Goal: Task Accomplishment & Management: Complete application form

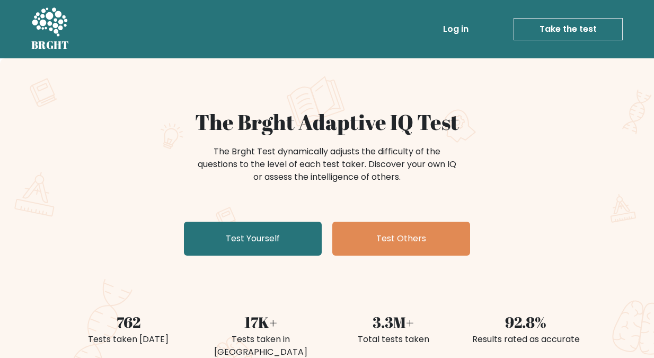
click at [62, 156] on div "The Brght Adaptive IQ Test The Brght Test dynamically adjusts the difficulty of…" at bounding box center [327, 184] width 530 height 151
click at [554, 27] on link "Take the test" at bounding box center [568, 29] width 109 height 22
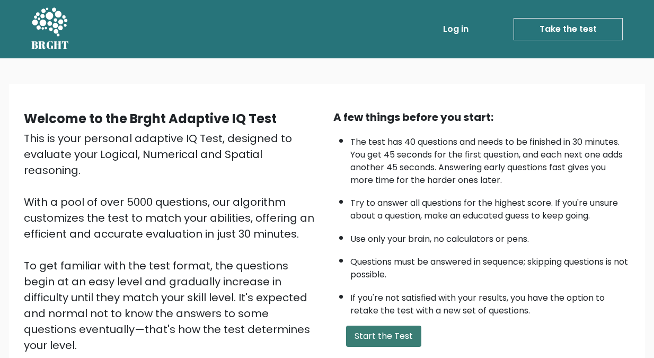
click at [376, 334] on button "Start the Test" at bounding box center [383, 335] width 75 height 21
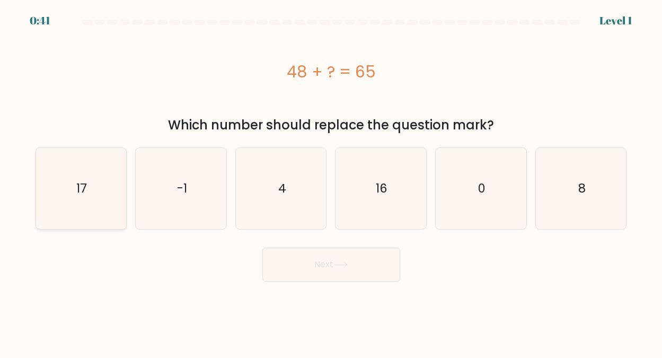
click at [92, 191] on icon "17" at bounding box center [80, 188] width 81 height 81
click at [331, 182] on input "a. 17" at bounding box center [331, 180] width 1 height 3
radio input "true"
click at [317, 263] on button "Next" at bounding box center [331, 265] width 138 height 34
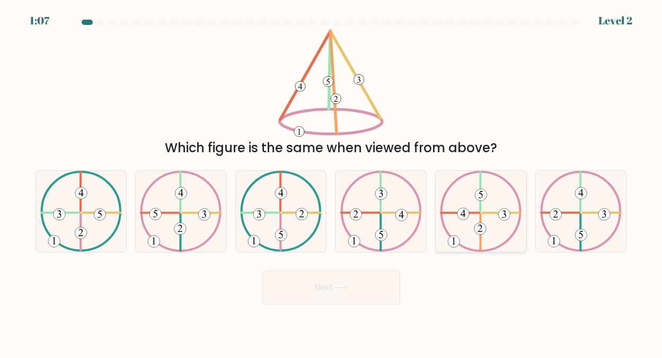
click at [462, 197] on icon at bounding box center [481, 211] width 82 height 81
click at [332, 182] on input "e." at bounding box center [331, 180] width 1 height 3
radio input "true"
click at [321, 280] on button "Next" at bounding box center [331, 287] width 138 height 34
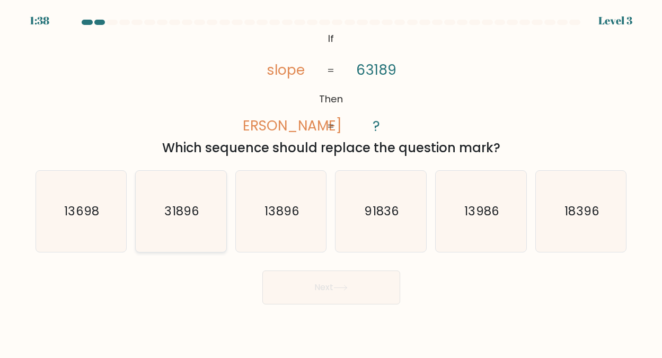
click at [188, 209] on text "31896" at bounding box center [182, 210] width 34 height 17
click at [331, 182] on input "b. 31896" at bounding box center [331, 180] width 1 height 3
radio input "true"
click at [333, 284] on button "Next" at bounding box center [331, 287] width 138 height 34
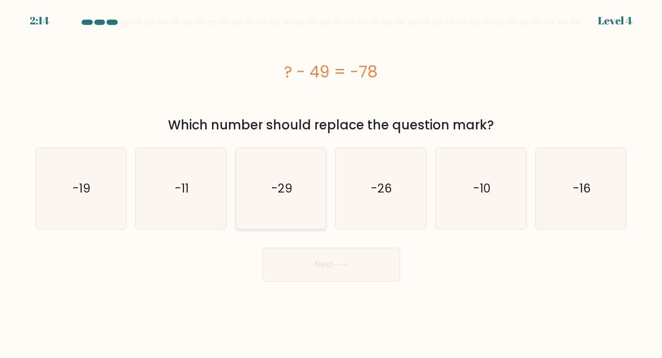
click at [274, 183] on text "-29" at bounding box center [281, 188] width 21 height 17
click at [331, 182] on input "c. -29" at bounding box center [331, 180] width 1 height 3
radio input "true"
click at [322, 260] on button "Next" at bounding box center [331, 265] width 138 height 34
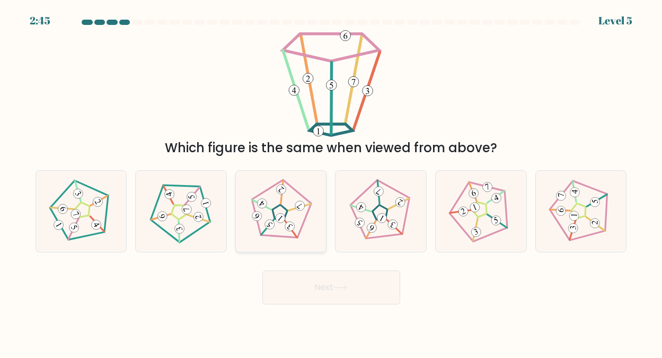
click at [281, 204] on 29 at bounding box center [282, 191] width 23 height 23
click at [331, 182] on input "c." at bounding box center [331, 180] width 1 height 3
radio input "true"
click at [322, 286] on button "Next" at bounding box center [331, 287] width 138 height 34
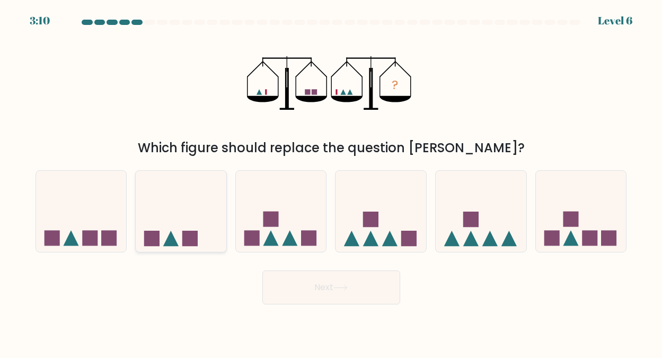
click at [182, 226] on icon at bounding box center [181, 210] width 91 height 75
click at [331, 182] on input "b." at bounding box center [331, 180] width 1 height 3
radio input "true"
click at [329, 284] on button "Next" at bounding box center [331, 287] width 138 height 34
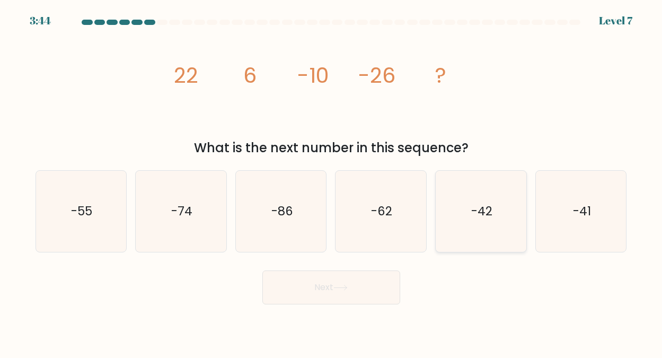
click at [483, 204] on text "-42" at bounding box center [481, 210] width 21 height 17
click at [332, 182] on input "e. -42" at bounding box center [331, 180] width 1 height 3
radio input "true"
click at [321, 284] on button "Next" at bounding box center [331, 287] width 138 height 34
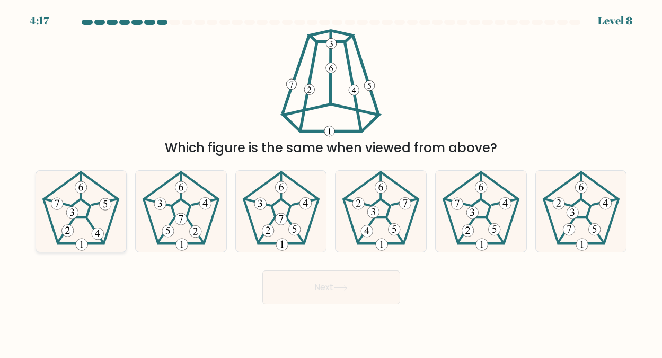
click at [80, 206] on icon at bounding box center [80, 211] width 81 height 81
click at [331, 182] on input "a." at bounding box center [331, 180] width 1 height 3
radio input "true"
click at [313, 285] on button "Next" at bounding box center [331, 287] width 138 height 34
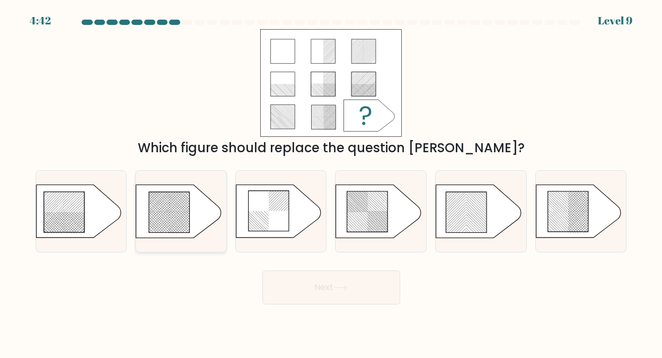
click at [172, 208] on rect at bounding box center [157, 221] width 357 height 357
click at [331, 182] on input "b." at bounding box center [331, 180] width 1 height 3
radio input "true"
click at [327, 281] on button "Next" at bounding box center [331, 287] width 138 height 34
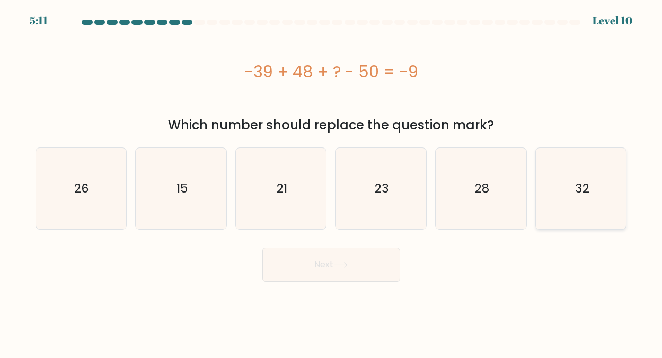
click at [577, 187] on text "32" at bounding box center [582, 188] width 14 height 17
click at [332, 182] on input "f. 32" at bounding box center [331, 180] width 1 height 3
radio input "true"
click at [319, 263] on button "Next" at bounding box center [331, 265] width 138 height 34
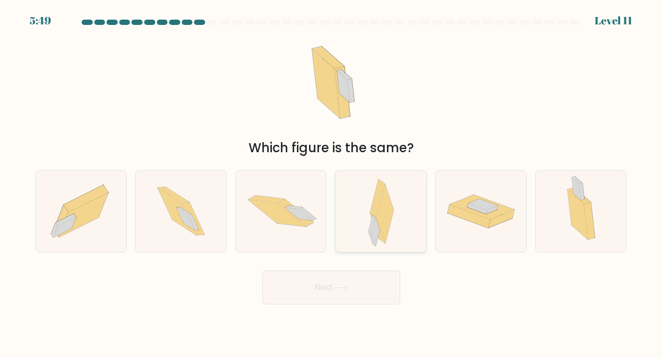
click at [385, 213] on icon at bounding box center [384, 213] width 17 height 59
click at [332, 182] on input "d." at bounding box center [331, 180] width 1 height 3
radio input "true"
click at [322, 285] on button "Next" at bounding box center [331, 287] width 138 height 34
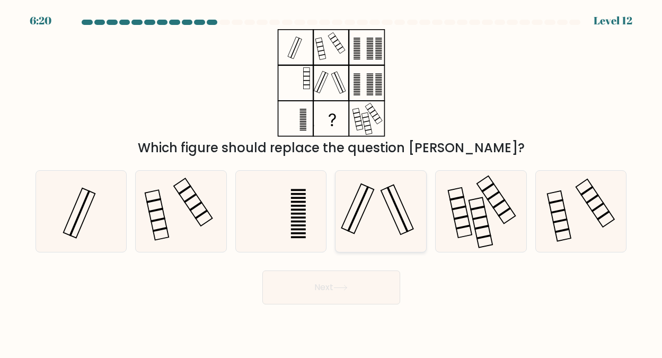
click at [378, 206] on icon at bounding box center [380, 211] width 81 height 81
click at [332, 182] on input "d." at bounding box center [331, 180] width 1 height 3
radio input "true"
click at [333, 286] on button "Next" at bounding box center [331, 287] width 138 height 34
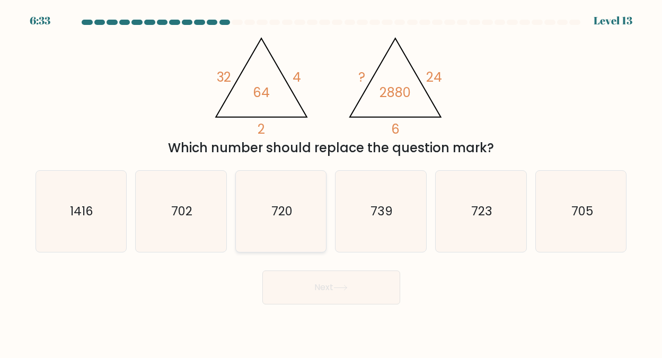
click at [294, 193] on icon "720" at bounding box center [281, 211] width 81 height 81
click at [331, 182] on input "c. 720" at bounding box center [331, 180] width 1 height 3
radio input "true"
click at [336, 280] on button "Next" at bounding box center [331, 287] width 138 height 34
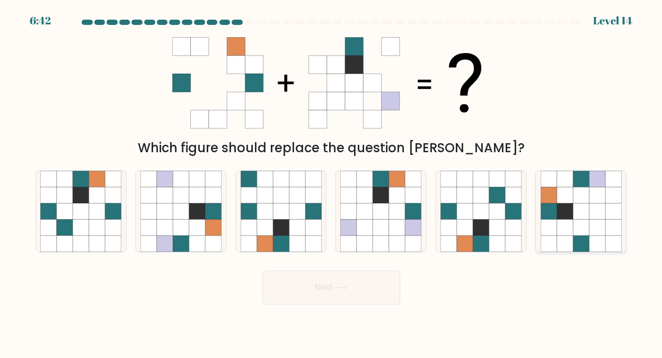
click at [584, 199] on icon at bounding box center [581, 195] width 16 height 16
click at [332, 182] on input "f." at bounding box center [331, 180] width 1 height 3
radio input "true"
click at [322, 286] on button "Next" at bounding box center [331, 287] width 138 height 34
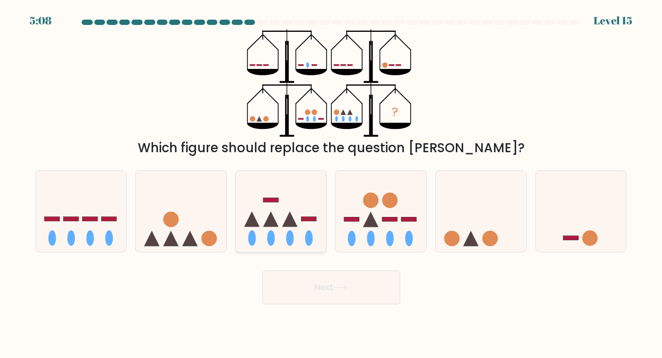
click at [279, 209] on icon at bounding box center [281, 210] width 91 height 75
click at [331, 182] on input "c." at bounding box center [331, 180] width 1 height 3
radio input "true"
click at [330, 283] on button "Next" at bounding box center [331, 287] width 138 height 34
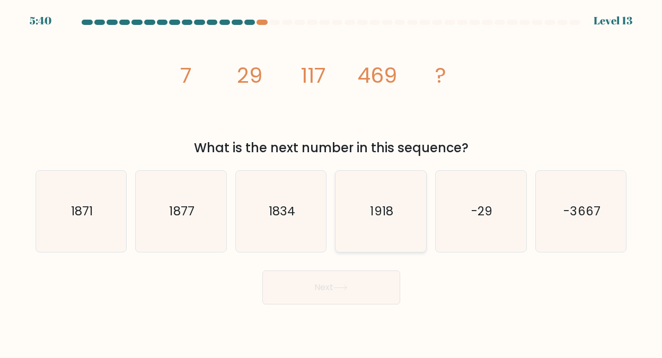
click at [383, 209] on text "1918" at bounding box center [382, 210] width 23 height 17
click at [332, 182] on input "d. 1918" at bounding box center [331, 180] width 1 height 3
radio input "true"
click at [323, 287] on button "Next" at bounding box center [331, 287] width 138 height 34
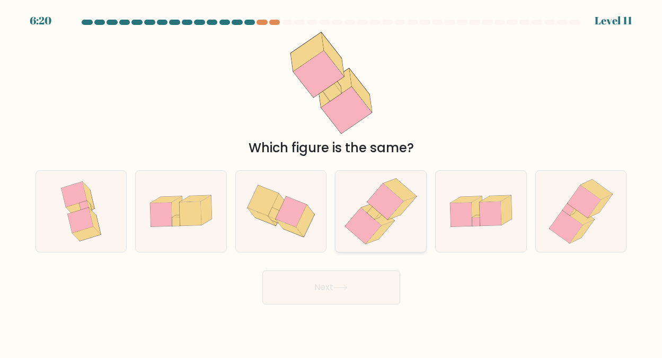
click at [377, 206] on icon at bounding box center [385, 201] width 36 height 36
click at [332, 182] on input "d." at bounding box center [331, 180] width 1 height 3
radio input "true"
click at [329, 288] on button "Next" at bounding box center [331, 287] width 138 height 34
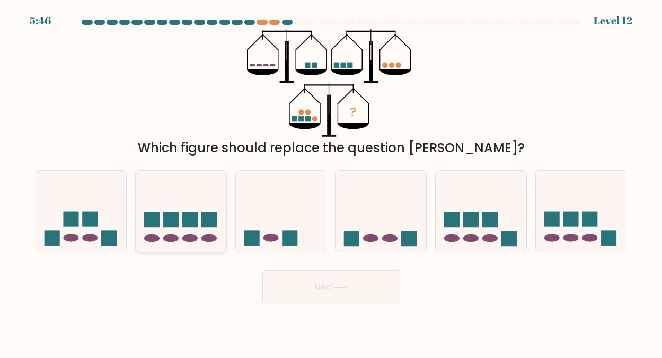
click at [178, 221] on icon at bounding box center [181, 210] width 91 height 75
click at [331, 182] on input "b." at bounding box center [331, 180] width 1 height 3
radio input "true"
click at [331, 286] on button "Next" at bounding box center [331, 287] width 138 height 34
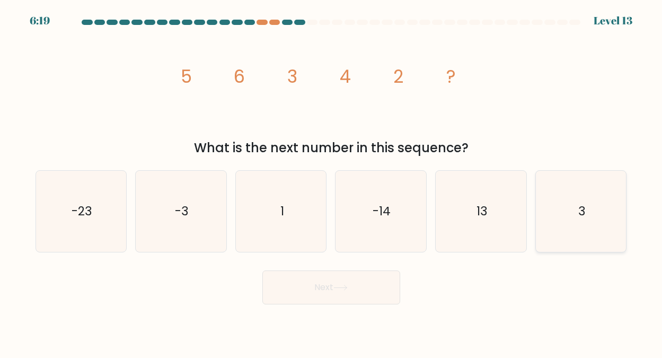
click at [580, 207] on text "3" at bounding box center [581, 210] width 7 height 17
click at [332, 182] on input "f. 3" at bounding box center [331, 180] width 1 height 3
radio input "true"
click at [339, 286] on icon at bounding box center [340, 288] width 14 height 6
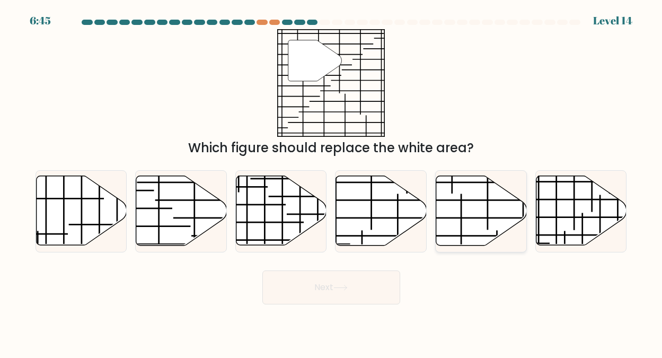
click at [476, 206] on icon at bounding box center [481, 210] width 91 height 69
click at [332, 182] on input "e." at bounding box center [331, 180] width 1 height 3
radio input "true"
click at [321, 287] on button "Next" at bounding box center [331, 287] width 138 height 34
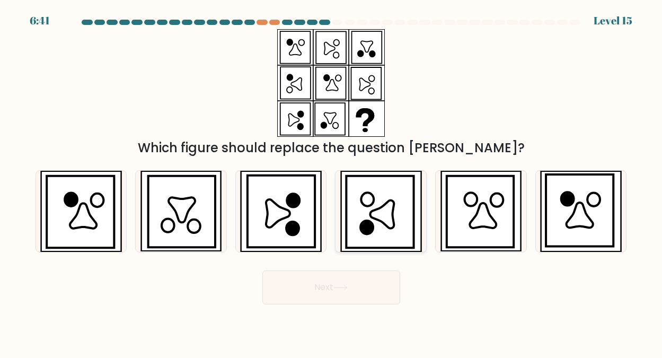
click at [388, 206] on icon at bounding box center [382, 214] width 24 height 28
click at [332, 182] on input "d." at bounding box center [331, 180] width 1 height 3
radio input "true"
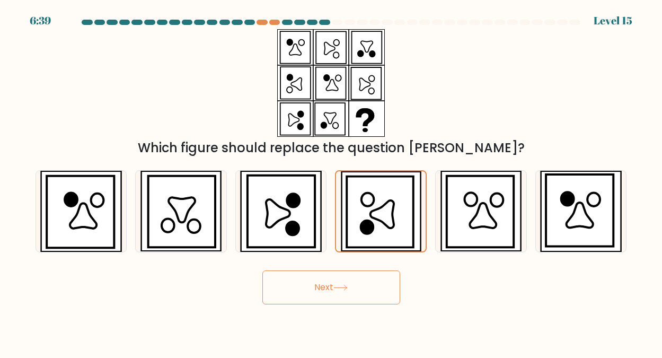
click at [339, 284] on button "Next" at bounding box center [331, 287] width 138 height 34
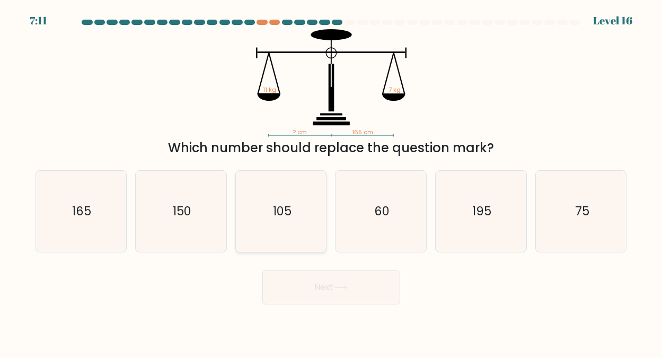
click at [290, 208] on text "105" at bounding box center [281, 210] width 19 height 17
click at [331, 182] on input "c. 105" at bounding box center [331, 180] width 1 height 3
radio input "true"
click at [327, 284] on button "Next" at bounding box center [331, 287] width 138 height 34
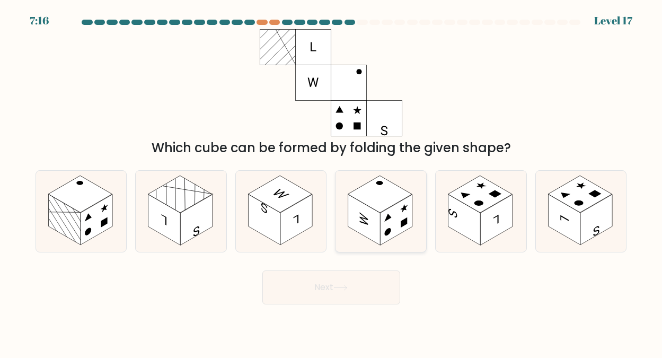
click at [378, 195] on rect at bounding box center [380, 193] width 64 height 37
click at [332, 182] on input "d." at bounding box center [331, 180] width 1 height 3
radio input "true"
click at [340, 287] on icon at bounding box center [340, 287] width 13 height 5
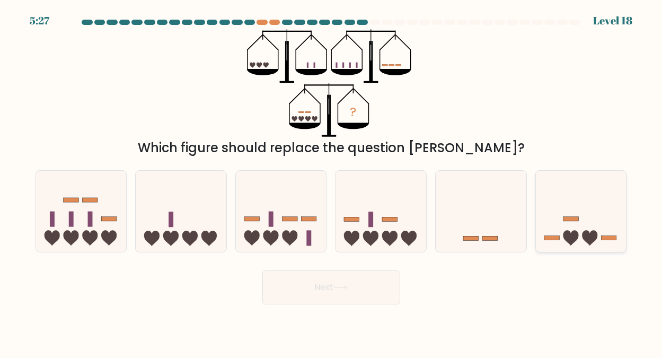
click at [569, 223] on icon at bounding box center [581, 210] width 91 height 75
click at [332, 182] on input "f." at bounding box center [331, 180] width 1 height 3
radio input "true"
click at [326, 285] on button "Next" at bounding box center [331, 287] width 138 height 34
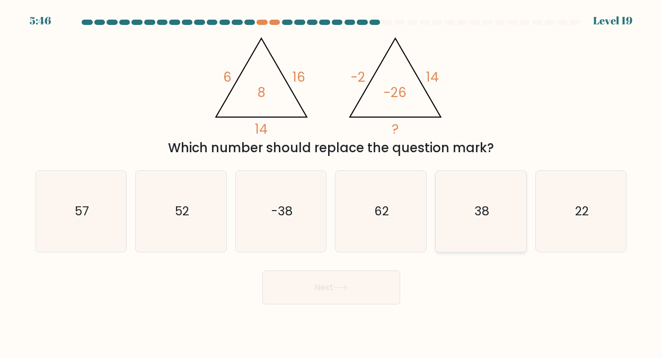
click at [483, 210] on text "38" at bounding box center [481, 210] width 15 height 17
click at [332, 182] on input "e. 38" at bounding box center [331, 180] width 1 height 3
radio input "true"
click at [324, 287] on button "Next" at bounding box center [331, 287] width 138 height 34
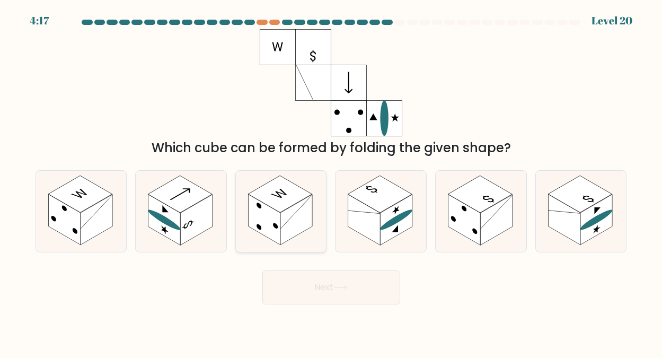
click at [275, 198] on rect at bounding box center [280, 193] width 64 height 37
click at [331, 182] on input "c." at bounding box center [331, 180] width 1 height 3
radio input "true"
click at [324, 287] on button "Next" at bounding box center [331, 287] width 138 height 34
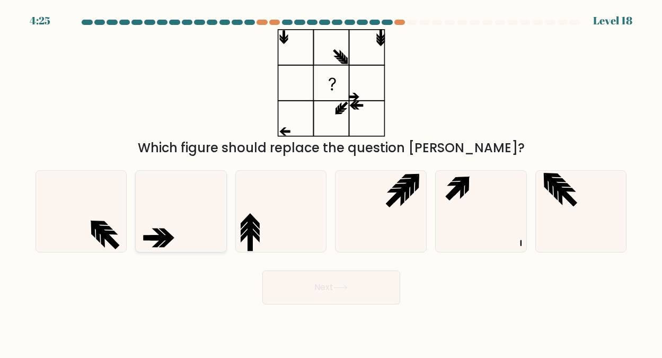
click at [180, 226] on icon at bounding box center [180, 211] width 81 height 81
click at [331, 182] on input "b." at bounding box center [331, 180] width 1 height 3
radio input "true"
click at [322, 288] on button "Next" at bounding box center [331, 287] width 138 height 34
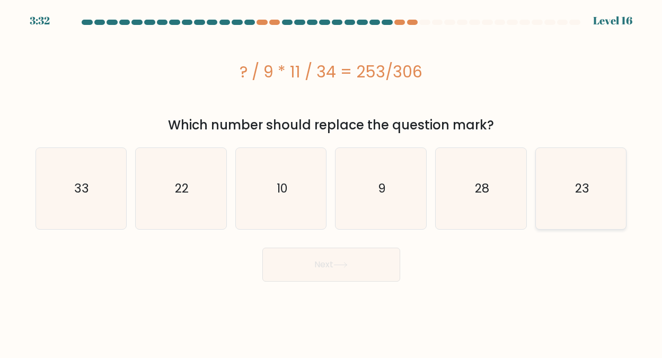
click at [583, 186] on text "23" at bounding box center [582, 188] width 14 height 17
click at [332, 182] on input "f. 23" at bounding box center [331, 180] width 1 height 3
radio input "true"
click at [337, 266] on icon at bounding box center [340, 265] width 14 height 6
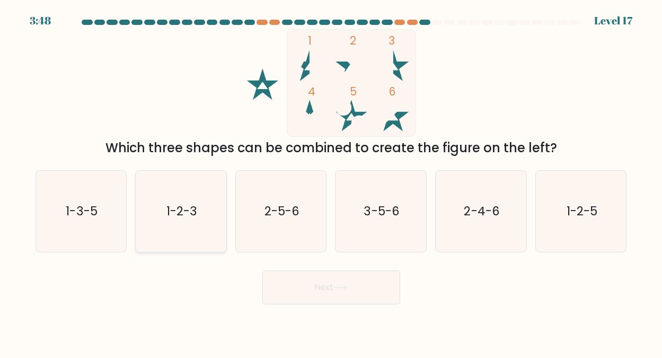
click at [188, 207] on text "1-2-3" at bounding box center [181, 210] width 31 height 17
click at [331, 182] on input "b. 1-2-3" at bounding box center [331, 180] width 1 height 3
radio input "true"
click at [323, 283] on button "Next" at bounding box center [331, 287] width 138 height 34
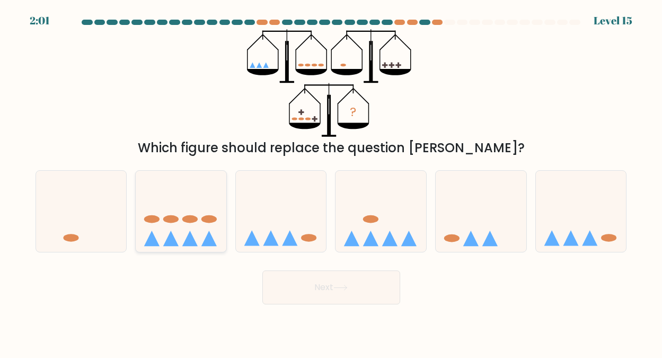
click at [195, 221] on ellipse at bounding box center [189, 219] width 15 height 8
click at [331, 182] on input "b." at bounding box center [331, 180] width 1 height 3
radio input "true"
click at [333, 282] on button "Next" at bounding box center [331, 287] width 138 height 34
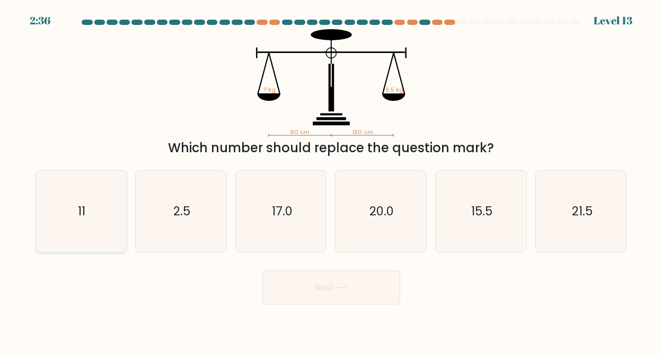
click at [88, 209] on icon "11" at bounding box center [80, 211] width 81 height 81
click at [331, 182] on input "a. 11" at bounding box center [331, 180] width 1 height 3
radio input "true"
click at [327, 280] on button "Next" at bounding box center [331, 287] width 138 height 34
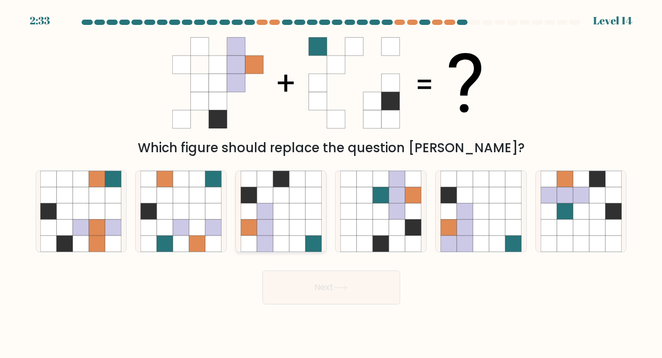
click at [282, 216] on icon at bounding box center [281, 211] width 16 height 16
click at [331, 182] on input "c." at bounding box center [331, 180] width 1 height 3
radio input "true"
click at [329, 285] on button "Next" at bounding box center [331, 287] width 138 height 34
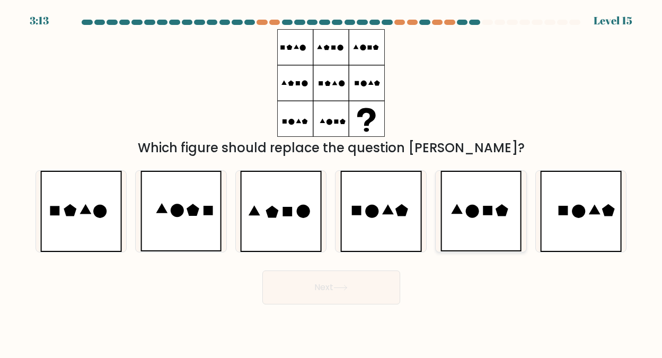
click at [488, 215] on icon at bounding box center [481, 211] width 82 height 81
click at [332, 182] on input "e." at bounding box center [331, 180] width 1 height 3
radio input "true"
click at [320, 285] on button "Next" at bounding box center [331, 287] width 138 height 34
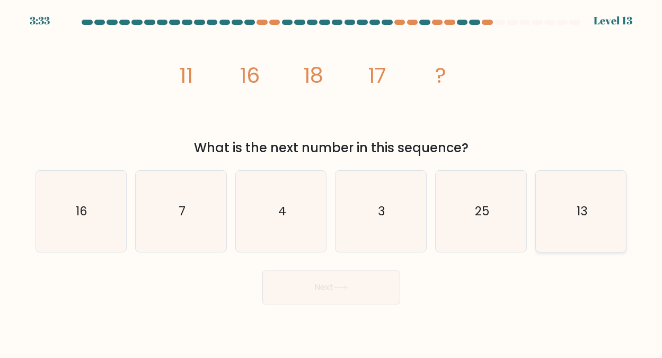
click at [575, 211] on icon "13" at bounding box center [581, 211] width 81 height 81
click at [332, 182] on input "f. 13" at bounding box center [331, 180] width 1 height 3
radio input "true"
click at [336, 284] on button "Next" at bounding box center [331, 287] width 138 height 34
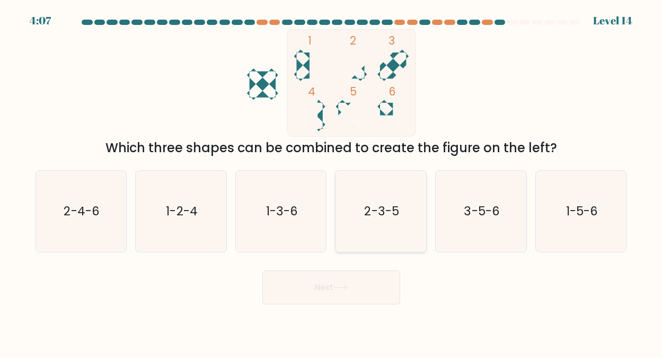
click at [376, 212] on text "2-3-5" at bounding box center [382, 210] width 34 height 17
click at [332, 182] on input "d. 2-3-5" at bounding box center [331, 180] width 1 height 3
radio input "true"
click at [336, 285] on button "Next" at bounding box center [331, 287] width 138 height 34
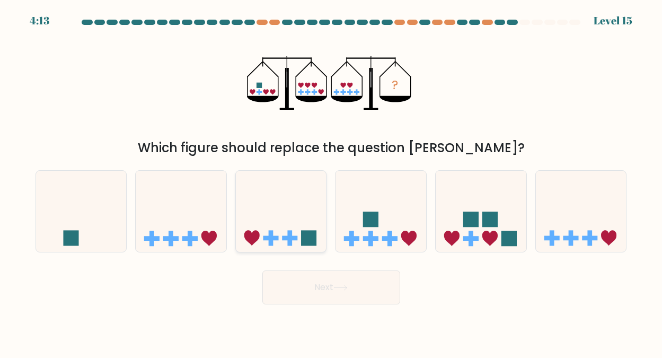
click at [283, 231] on icon at bounding box center [281, 210] width 91 height 75
click at [331, 182] on input "c." at bounding box center [331, 180] width 1 height 3
radio input "true"
click at [322, 287] on button "Next" at bounding box center [331, 287] width 138 height 34
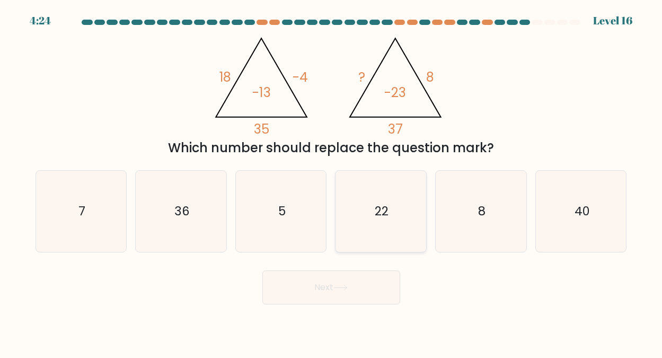
click at [382, 202] on text "22" at bounding box center [382, 210] width 14 height 17
click at [332, 182] on input "d. 22" at bounding box center [331, 180] width 1 height 3
radio input "true"
click at [327, 285] on button "Next" at bounding box center [331, 287] width 138 height 34
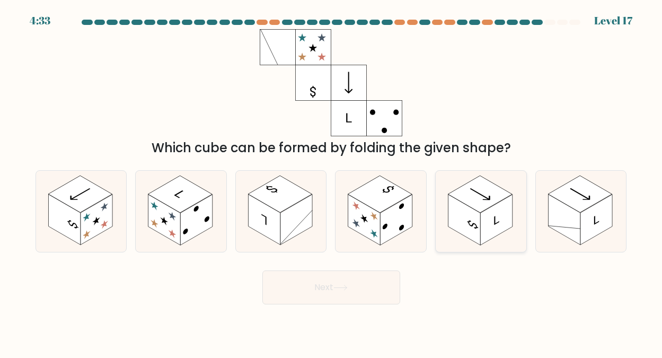
click at [483, 195] on icon at bounding box center [480, 193] width 27 height 15
click at [332, 182] on input "e." at bounding box center [331, 180] width 1 height 3
radio input "true"
click at [334, 285] on button "Next" at bounding box center [331, 287] width 138 height 34
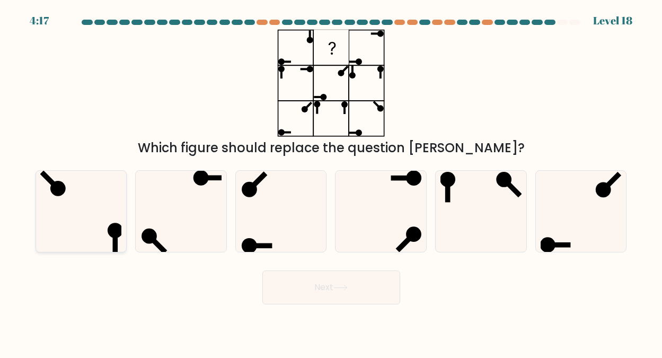
click at [74, 200] on icon at bounding box center [80, 211] width 81 height 81
click at [331, 182] on input "a." at bounding box center [331, 180] width 1 height 3
radio input "true"
click at [314, 281] on button "Next" at bounding box center [331, 287] width 138 height 34
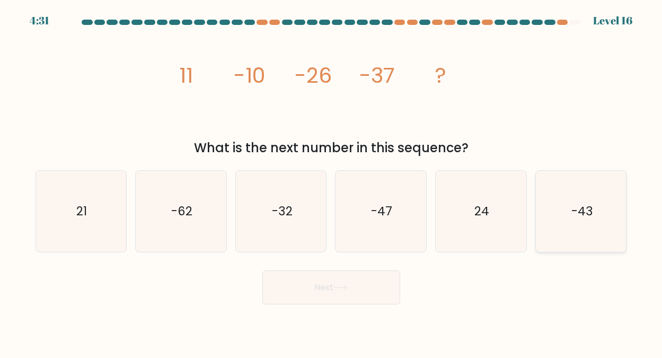
click at [588, 212] on text "-43" at bounding box center [582, 210] width 22 height 17
click at [332, 182] on input "f. -43" at bounding box center [331, 180] width 1 height 3
radio input "true"
click at [324, 289] on button "Next" at bounding box center [331, 287] width 138 height 34
